Goal: Task Accomplishment & Management: Manage account settings

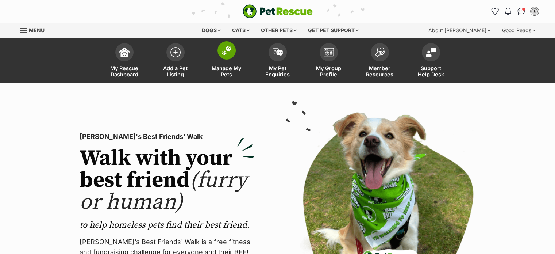
click at [220, 53] on span at bounding box center [227, 50] width 18 height 18
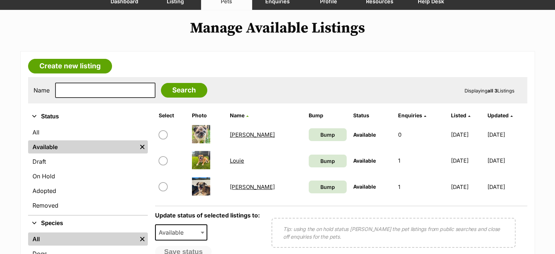
click at [161, 159] on input "checkbox" at bounding box center [163, 160] width 9 height 9
checkbox input "true"
click at [162, 184] on input "checkbox" at bounding box center [163, 186] width 9 height 9
checkbox input "true"
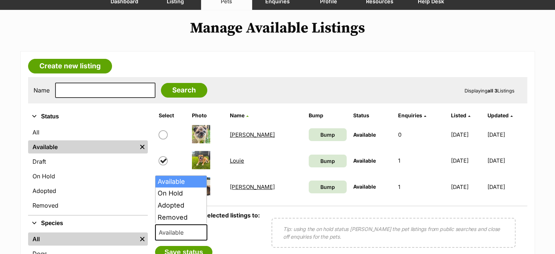
click at [205, 230] on span at bounding box center [203, 232] width 7 height 16
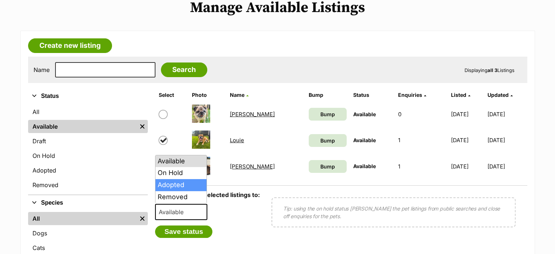
scroll to position [110, 0]
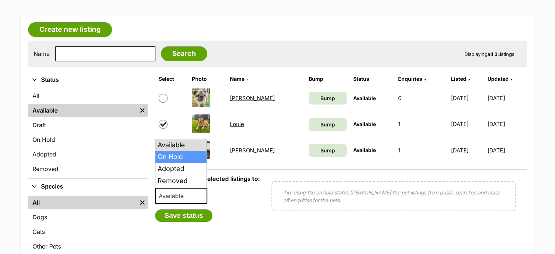
select select "on_hold"
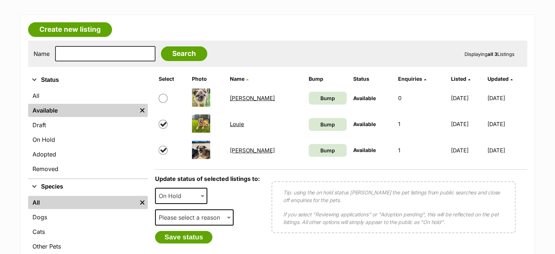
click at [206, 220] on span "Please select a reason" at bounding box center [192, 217] width 72 height 10
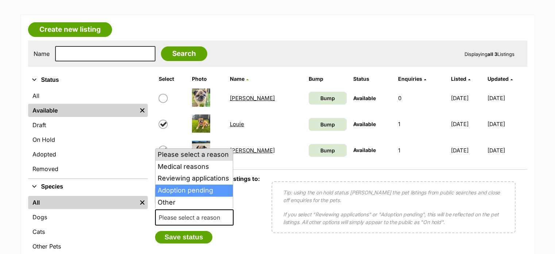
select select "adoption_pending"
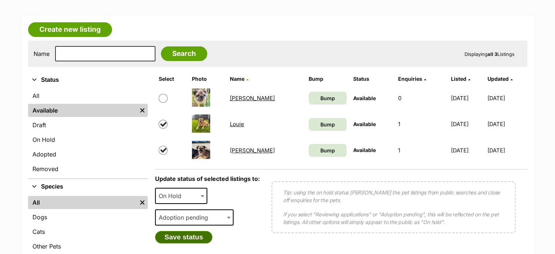
click at [186, 234] on button "Save status" at bounding box center [184, 237] width 58 height 12
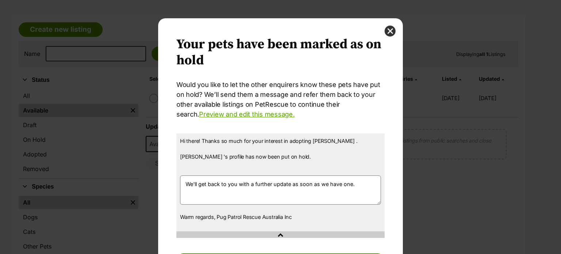
scroll to position [42, 0]
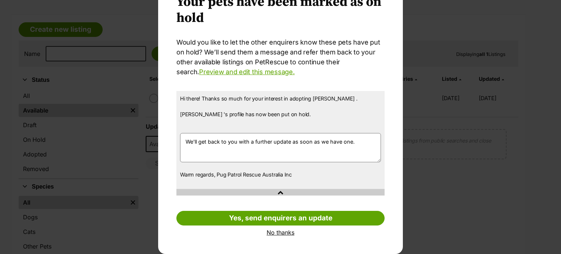
click at [269, 232] on link "No thanks" at bounding box center [280, 232] width 208 height 7
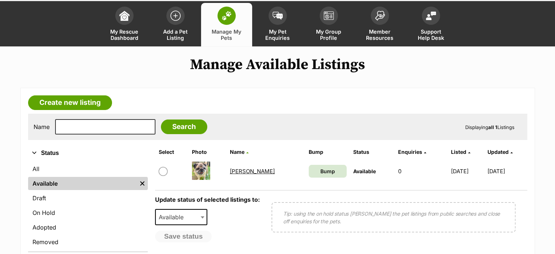
scroll to position [0, 0]
